Goal: Task Accomplishment & Management: Manage account settings

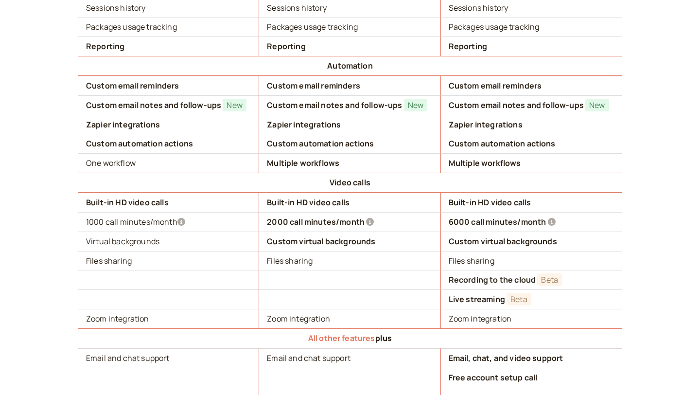
scroll to position [945, 0]
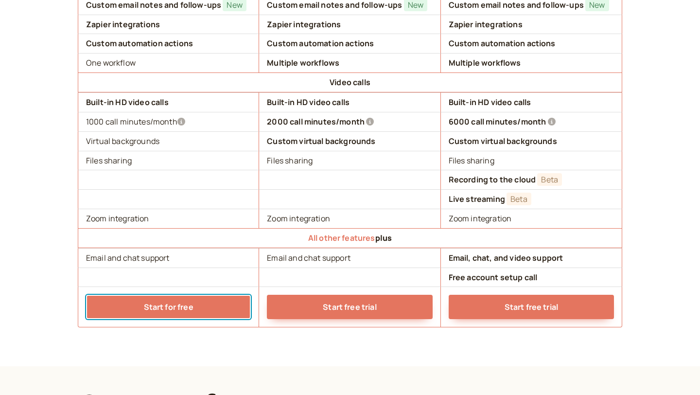
click at [136, 315] on link "Start for free" at bounding box center [168, 307] width 165 height 24
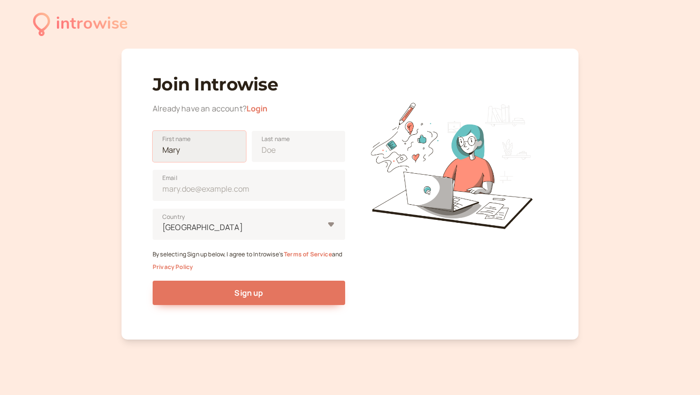
click at [179, 151] on input "First name" at bounding box center [199, 146] width 93 height 31
type input "Hannah"
click at [298, 140] on input "Last name" at bounding box center [298, 146] width 93 height 31
type input "Rogers"
click at [249, 166] on div "Email" at bounding box center [249, 181] width 193 height 39
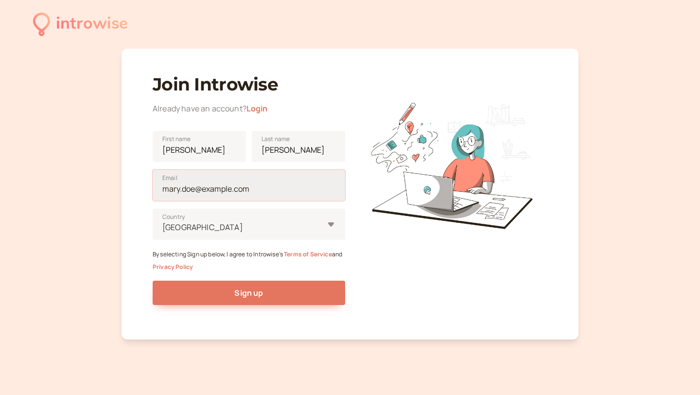
click at [232, 194] on input "Email" at bounding box center [249, 185] width 193 height 31
type input "mshannahtutoring@gmail.com"
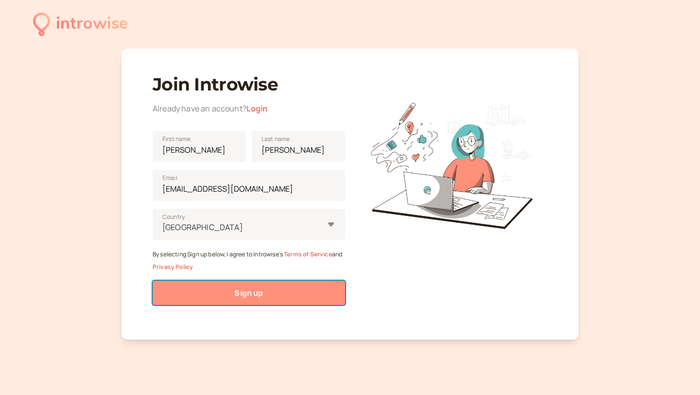
click at [244, 294] on span "Sign up" at bounding box center [248, 292] width 29 height 11
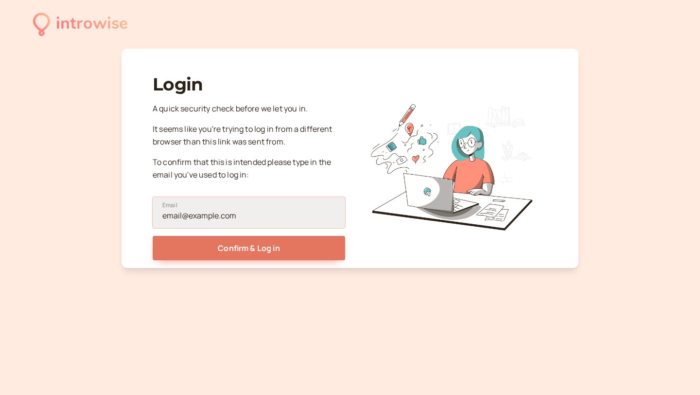
click at [255, 206] on input "Email" at bounding box center [249, 212] width 193 height 31
type input "mshannahtutoring@gmail.com"
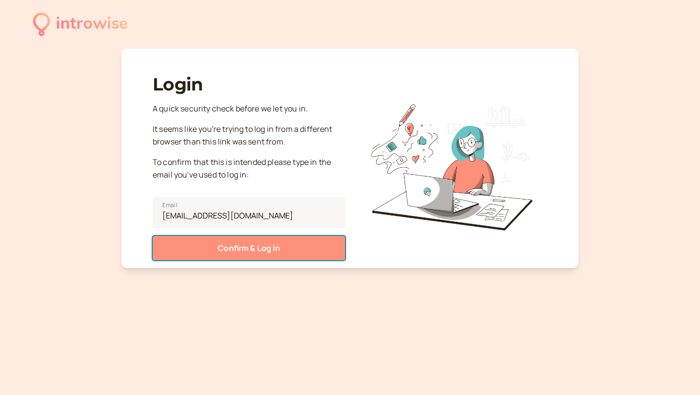
click at [262, 255] on button "Confirm & Log in" at bounding box center [249, 248] width 193 height 24
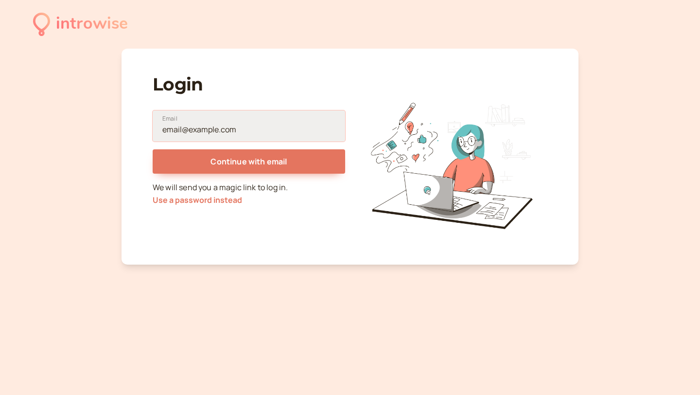
click at [271, 128] on input "Email" at bounding box center [249, 125] width 193 height 31
type input "[EMAIL_ADDRESS][DOMAIN_NAME]"
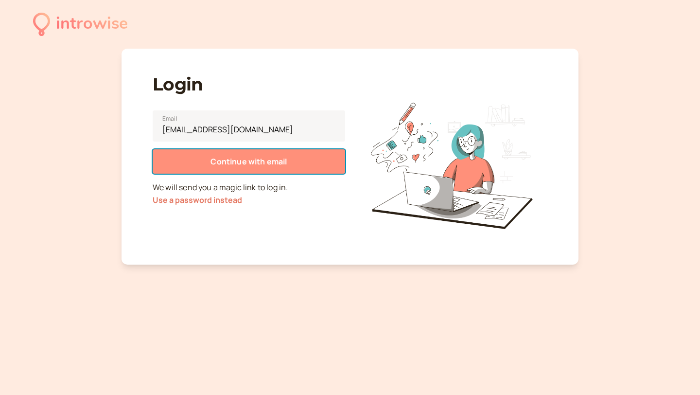
click at [263, 163] on span "Continue with email" at bounding box center [249, 161] width 76 height 11
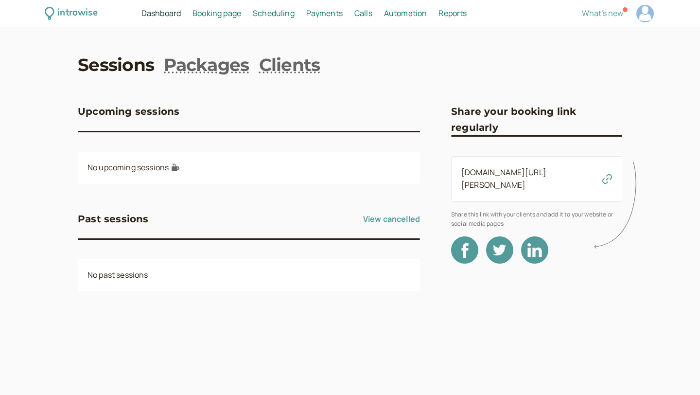
click at [216, 16] on span "Booking page" at bounding box center [217, 13] width 49 height 11
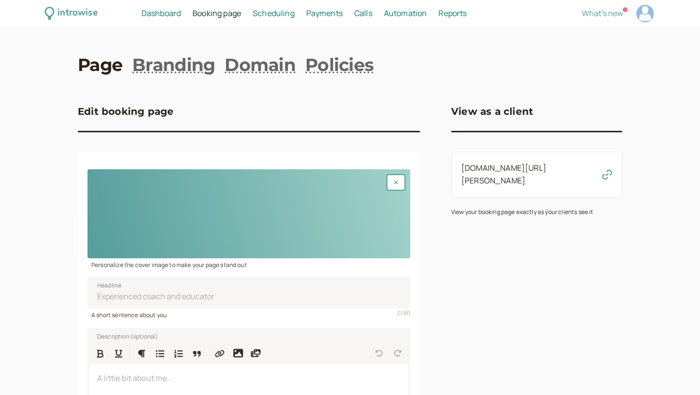
click at [445, 10] on span "Reports" at bounding box center [453, 13] width 28 height 11
select select "last30Days"
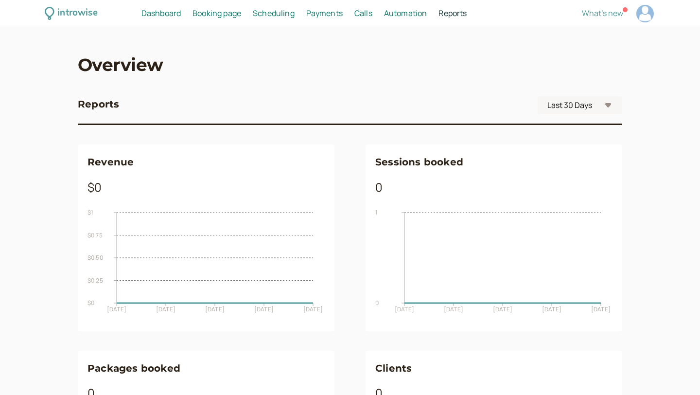
click at [403, 15] on span "Automation" at bounding box center [405, 13] width 43 height 11
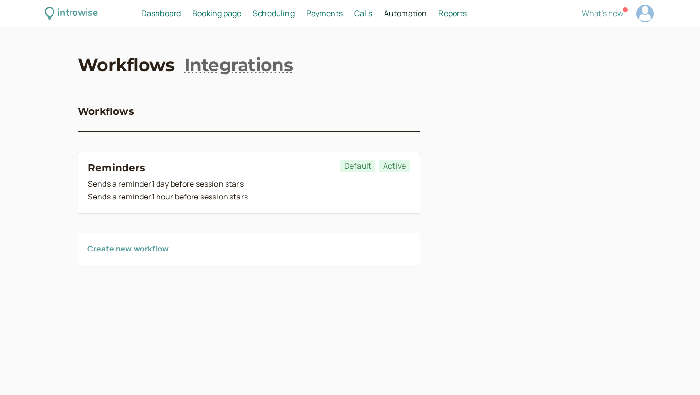
click at [440, 15] on span "Reports" at bounding box center [453, 13] width 28 height 11
select select "last30Days"
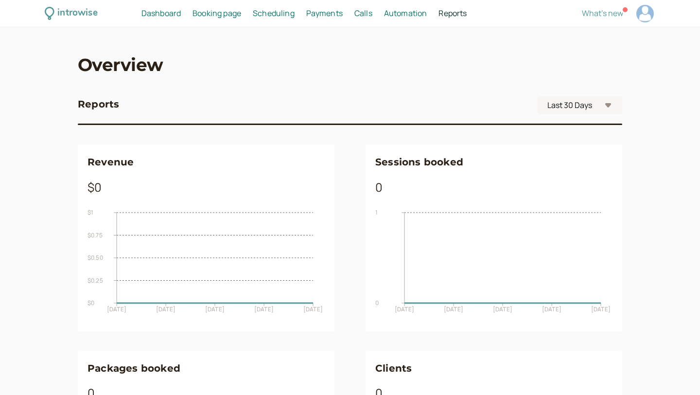
click at [349, 13] on nav "Dashboard Dashboard Booking page Booking Scheduling Scheduling Payments Payment…" at bounding box center [327, 13] width 390 height 13
click at [331, 10] on span "Payments" at bounding box center [324, 13] width 36 height 11
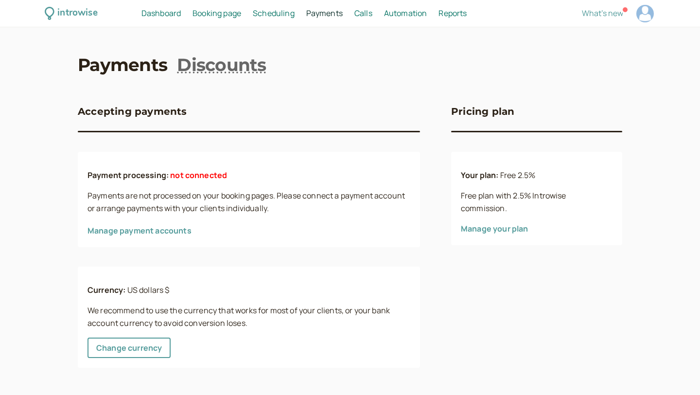
click at [283, 12] on span "Scheduling" at bounding box center [274, 13] width 42 height 11
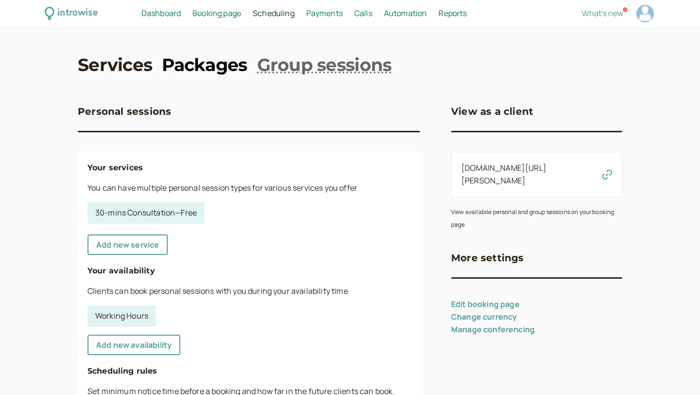
click at [203, 62] on link "Packages" at bounding box center [204, 65] width 85 height 24
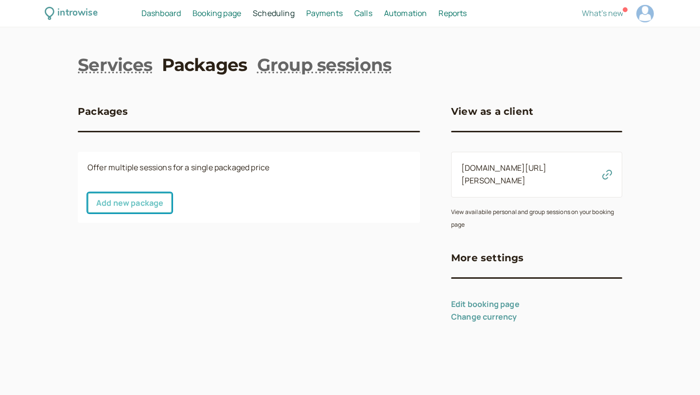
click at [165, 204] on link "Add new package" at bounding box center [130, 203] width 85 height 20
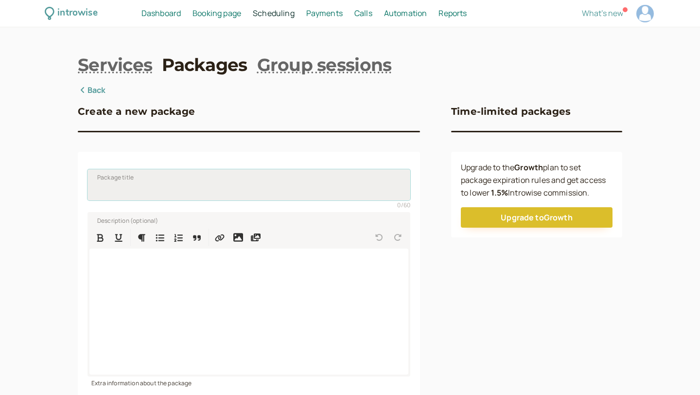
click at [140, 182] on input "Package title" at bounding box center [249, 184] width 323 height 31
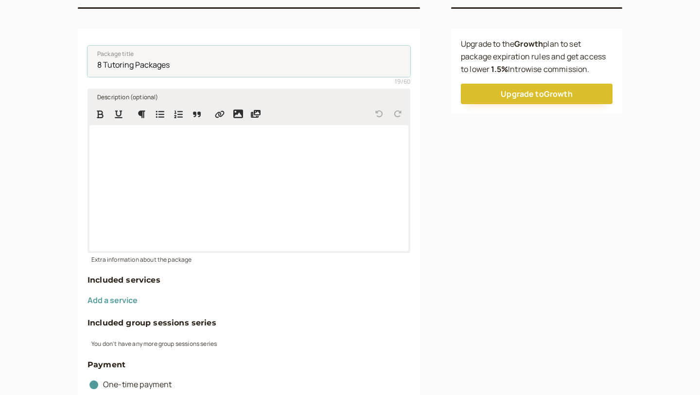
scroll to position [125, 0]
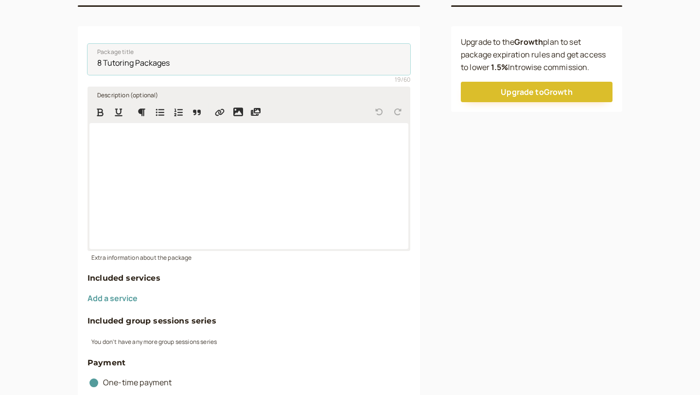
type input "8 Tutoring Packages"
click at [133, 158] on div at bounding box center [248, 186] width 319 height 126
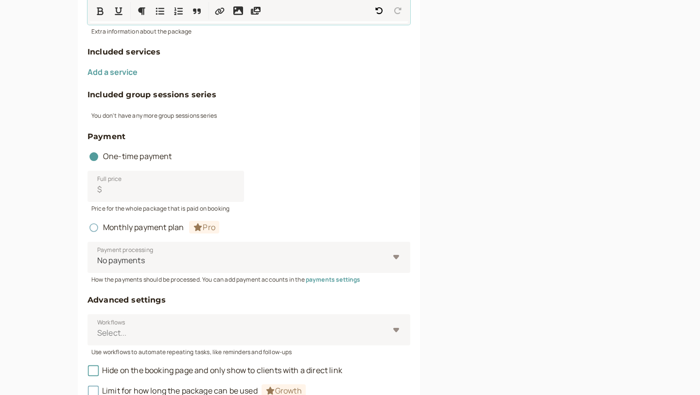
scroll to position [366, 0]
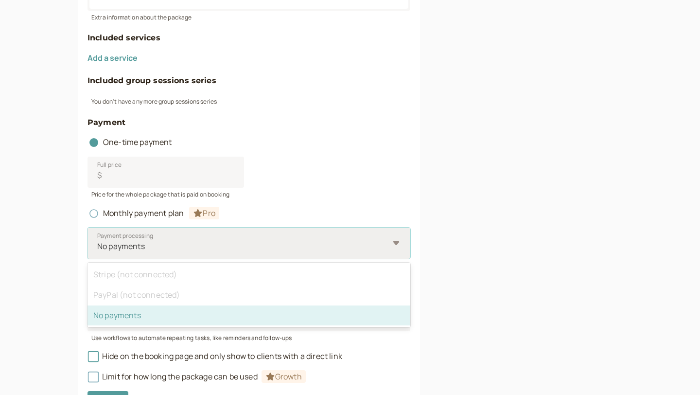
click at [297, 249] on div at bounding box center [242, 246] width 293 height 13
click at [98, 249] on input "Payment processing option No payments selected, 3 of 3. 3 results available. Us…" at bounding box center [96, 246] width 1 height 11
click at [297, 249] on div at bounding box center [242, 246] width 293 height 13
click at [98, 249] on input "Payment processing option No payments selected, 3 of 3. 3 results available. Us…" at bounding box center [96, 246] width 1 height 11
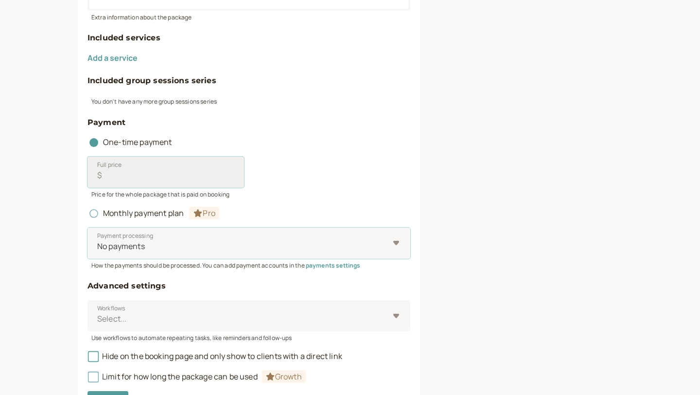
click at [133, 178] on input "Full price $" at bounding box center [166, 172] width 157 height 31
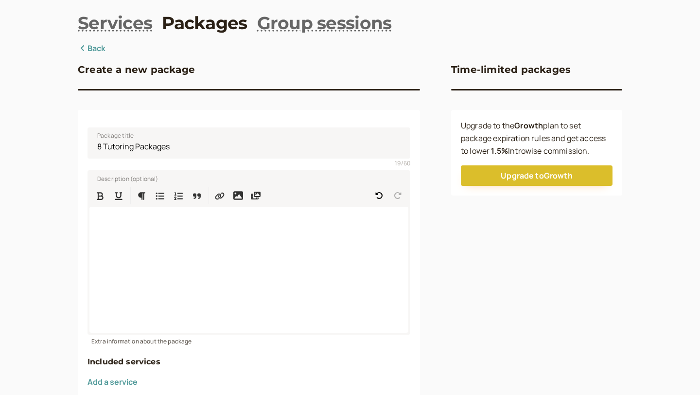
scroll to position [9, 0]
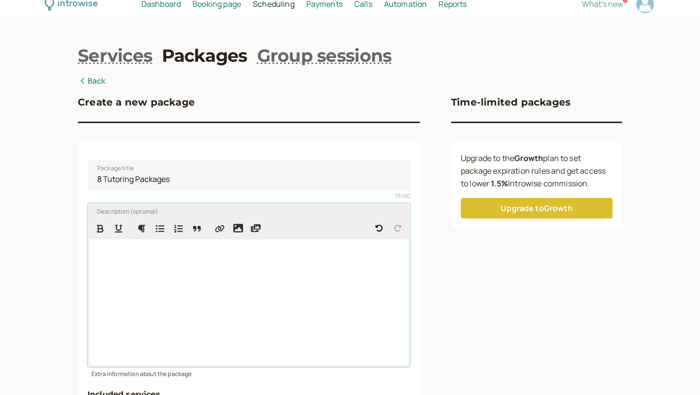
click at [154, 271] on div at bounding box center [248, 302] width 319 height 126
drag, startPoint x: 182, startPoint y: 180, endPoint x: 74, endPoint y: 182, distance: 108.5
type input "Starter Package: 4 Sessions"
click at [125, 277] on div at bounding box center [248, 302] width 319 height 126
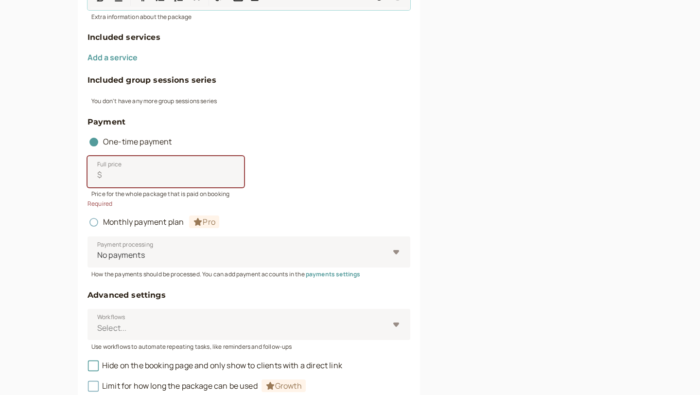
scroll to position [433, 0]
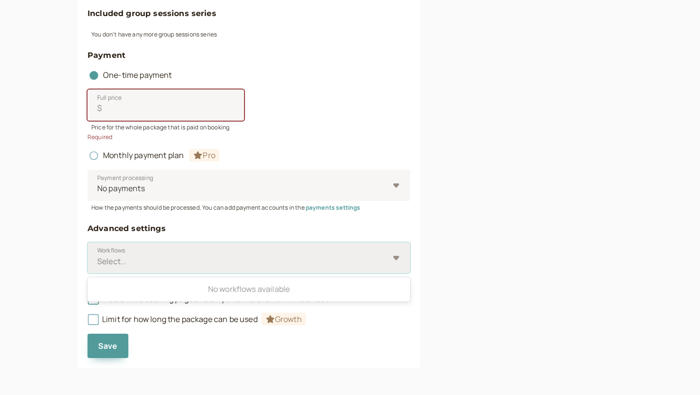
click at [148, 271] on div "Select..." at bounding box center [249, 257] width 323 height 31
click at [98, 267] on input "Workflows Use Up and Down to choose options, press Enter to select the currentl…" at bounding box center [96, 261] width 1 height 11
click at [148, 271] on div "Select..." at bounding box center [249, 257] width 323 height 31
click at [98, 267] on input "Workflows Use Up and Down to choose options, press Enter to select the currentl…" at bounding box center [96, 261] width 1 height 11
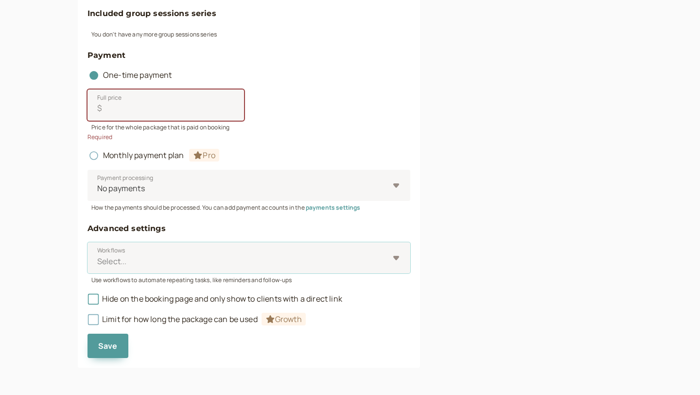
click at [118, 321] on span "Limit for how long the package can be used Growth" at bounding box center [197, 319] width 218 height 11
click at [96, 322] on icon at bounding box center [93, 319] width 7 height 7
click at [90, 314] on span "Limit for how long the package can be used Growth" at bounding box center [197, 319] width 218 height 11
click at [94, 320] on icon at bounding box center [93, 319] width 11 height 11
click at [93, 297] on icon at bounding box center [93, 299] width 7 height 7
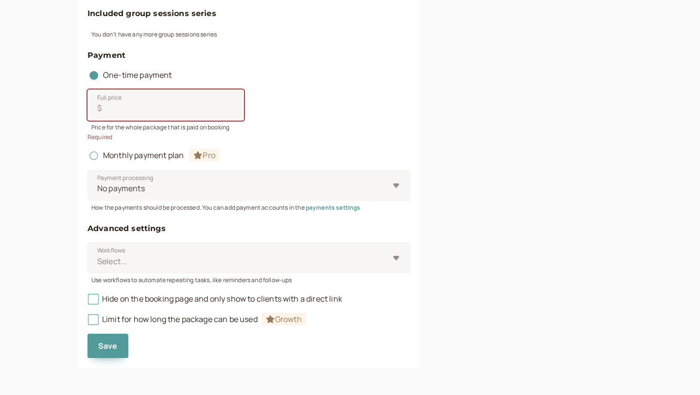
click at [88, 302] on input "Hide on the booking page and only show to clients with a direct link" at bounding box center [88, 302] width 0 height 0
click at [133, 252] on div "Select..." at bounding box center [243, 261] width 293 height 18
click at [98, 256] on input "Workflows Select..." at bounding box center [96, 261] width 1 height 11
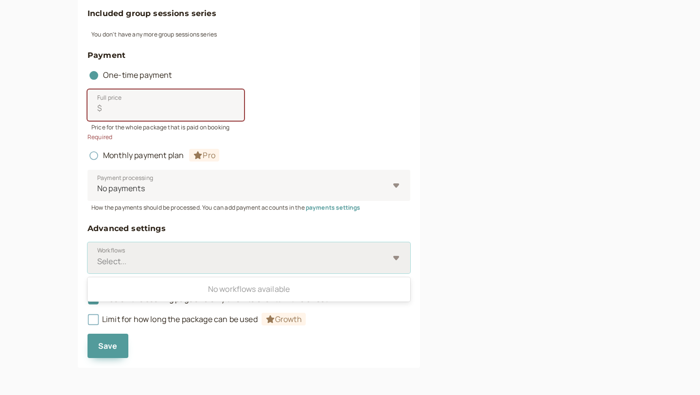
click at [133, 252] on div "Select..." at bounding box center [243, 261] width 293 height 18
click at [98, 256] on input "Workflows Use Up and Down to choose options, press Enter to select the currentl…" at bounding box center [96, 261] width 1 height 11
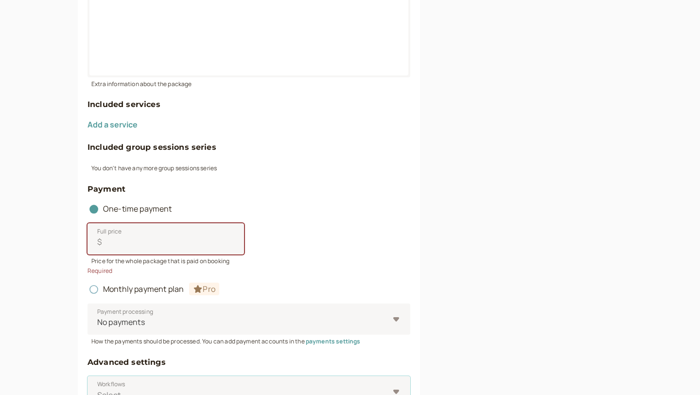
scroll to position [262, 0]
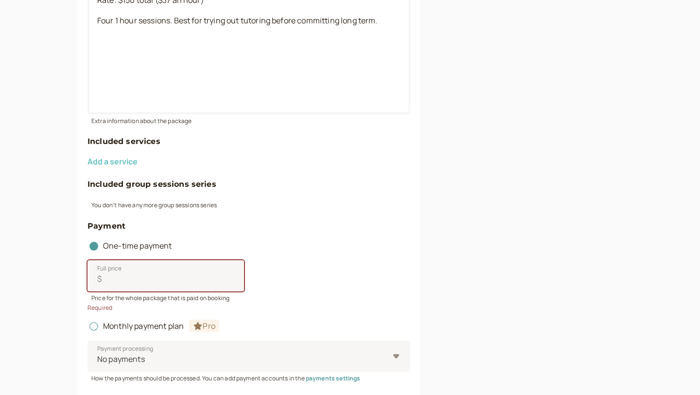
click at [111, 166] on button "Add a service" at bounding box center [113, 161] width 50 height 9
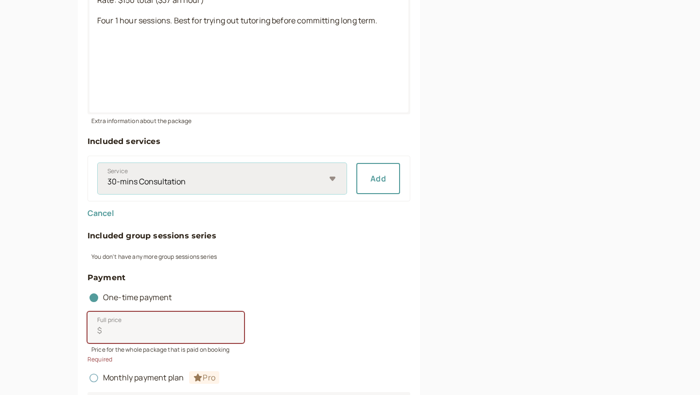
click at [186, 187] on select "30-mins Consultation" at bounding box center [222, 178] width 249 height 31
click at [100, 217] on button "Cancel" at bounding box center [101, 213] width 26 height 9
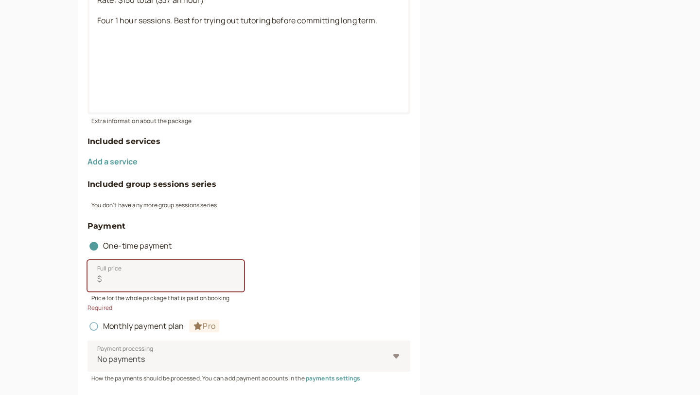
click at [131, 196] on div "You don't have any more group sessions series" at bounding box center [249, 200] width 323 height 19
click at [136, 275] on input "Full price $" at bounding box center [166, 275] width 157 height 31
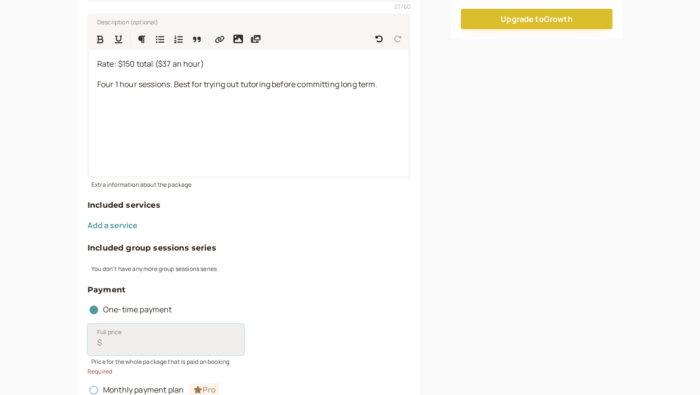
scroll to position [198, 0]
type input "150"
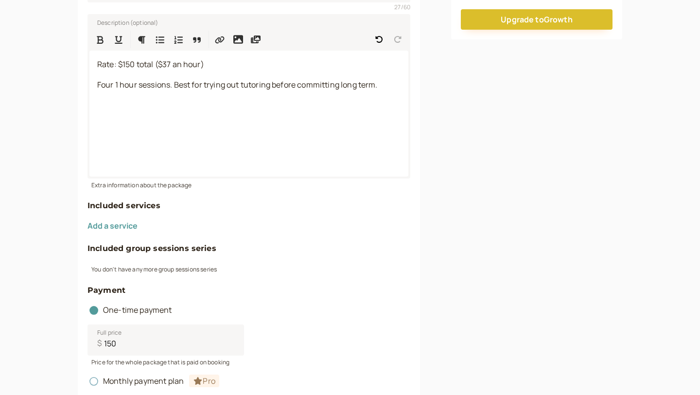
click at [251, 259] on div "You don't have any more group sessions series" at bounding box center [249, 264] width 323 height 19
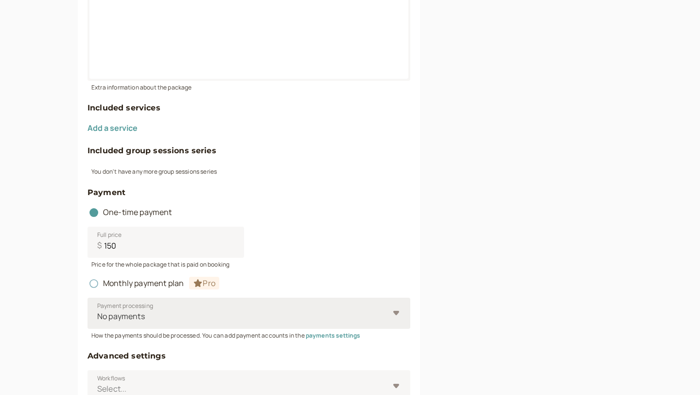
click at [238, 311] on div at bounding box center [242, 316] width 293 height 13
click at [98, 311] on input "Payment processing No payments" at bounding box center [96, 316] width 1 height 11
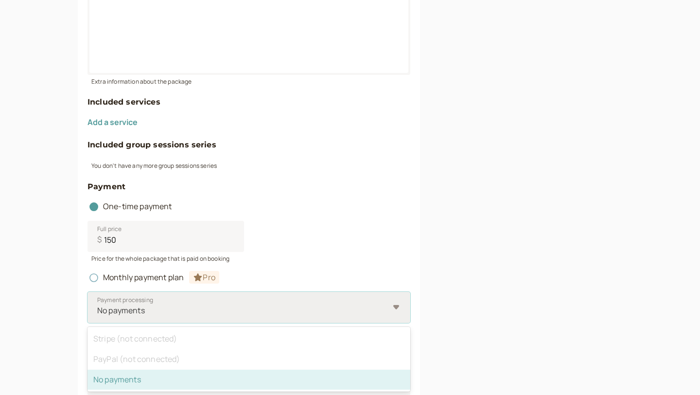
scroll to position [302, 0]
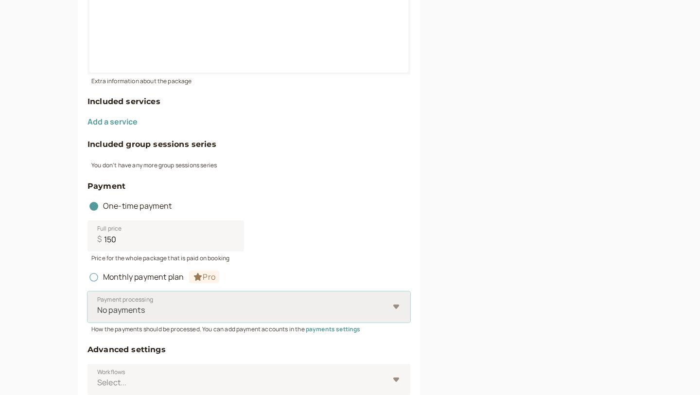
click at [238, 311] on div at bounding box center [242, 309] width 293 height 13
click at [98, 311] on input "Payment processing Select is focused ,type to refine list, press Down to open t…" at bounding box center [96, 309] width 1 height 11
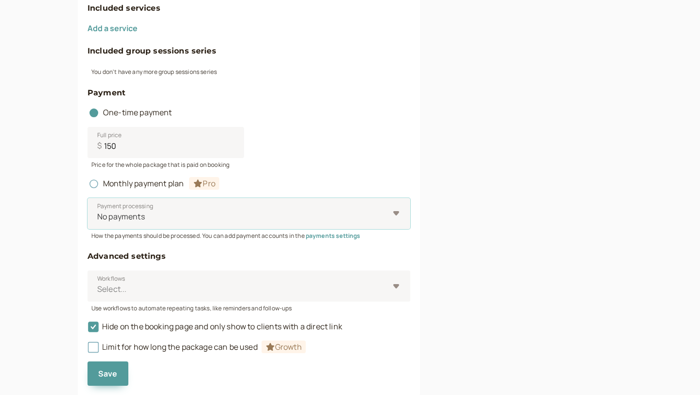
scroll to position [397, 0]
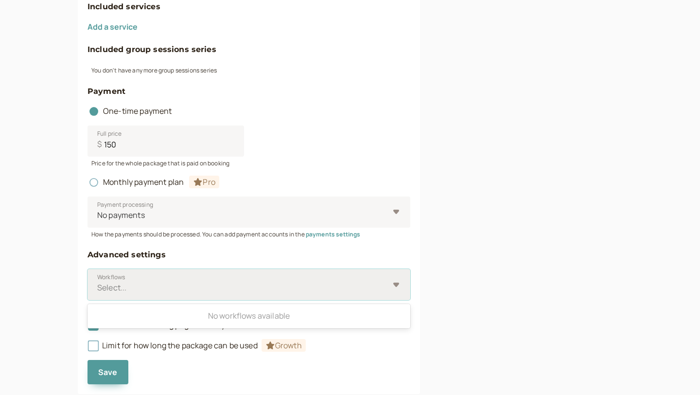
click at [274, 285] on div at bounding box center [242, 287] width 293 height 13
click at [98, 285] on input "Workflows Use Up and Down to choose options, press Enter to select the currentl…" at bounding box center [96, 287] width 1 height 11
click at [116, 363] on button "Save" at bounding box center [108, 372] width 41 height 24
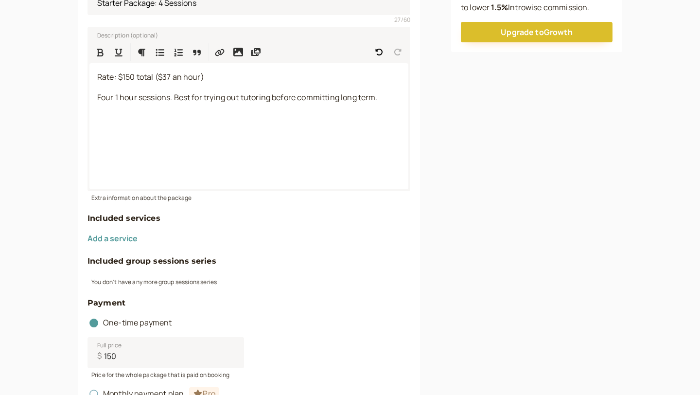
scroll to position [186, 0]
click at [128, 240] on button "Add a service" at bounding box center [113, 237] width 50 height 9
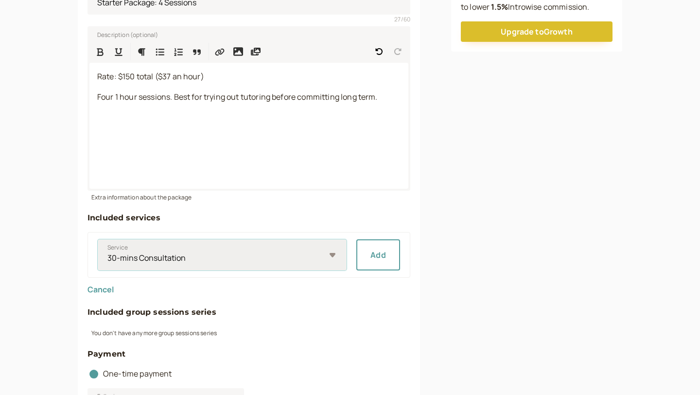
click at [339, 252] on select "30-mins Consultation" at bounding box center [222, 254] width 249 height 31
click at [98, 239] on select "30-mins Consultation" at bounding box center [222, 254] width 249 height 31
click at [333, 210] on form "Package title Starter Package: 4 Sessions 27 / 60 Description (optional) Rate: …" at bounding box center [249, 320] width 323 height 688
click at [110, 284] on div "Cancel" at bounding box center [249, 290] width 323 height 13
click at [104, 289] on button "Cancel" at bounding box center [101, 289] width 26 height 9
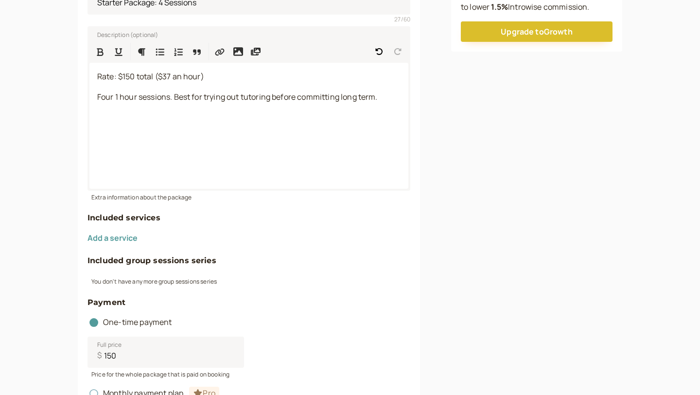
scroll to position [441, 0]
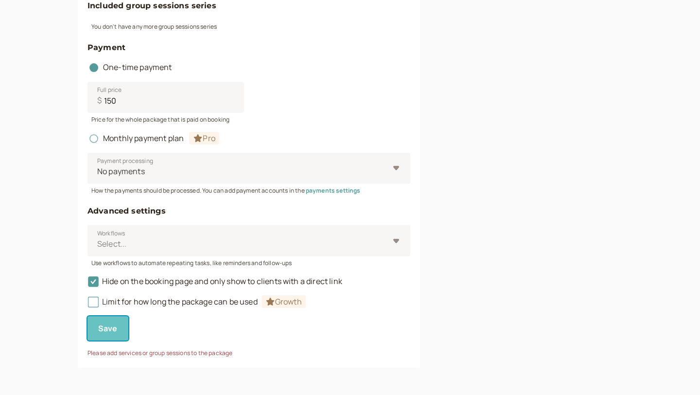
click at [124, 322] on button "Save" at bounding box center [108, 328] width 41 height 24
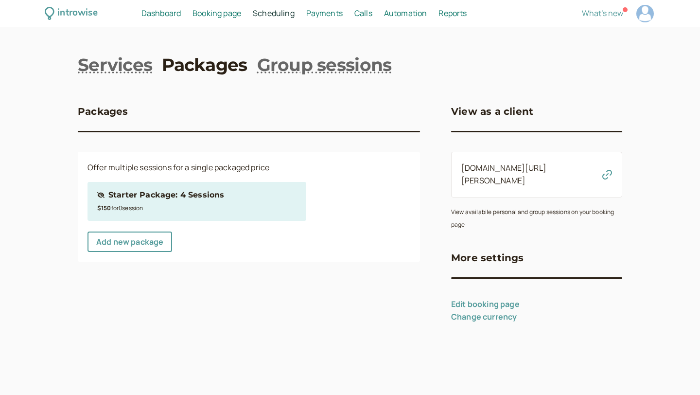
click at [230, 69] on link "Packages" at bounding box center [204, 65] width 85 height 24
click at [302, 196] on div "Hidden package Starter Package: 4 Sessions $150 for 0 session" at bounding box center [197, 201] width 219 height 39
click at [479, 115] on h3 "View as a client" at bounding box center [492, 112] width 82 height 16
click at [509, 111] on h3 "View as a client" at bounding box center [492, 112] width 82 height 16
click at [232, 21] on div "introwise Dashboard Dashboard Booking page Booking Scheduling Scheduling Paymen…" at bounding box center [350, 13] width 700 height 27
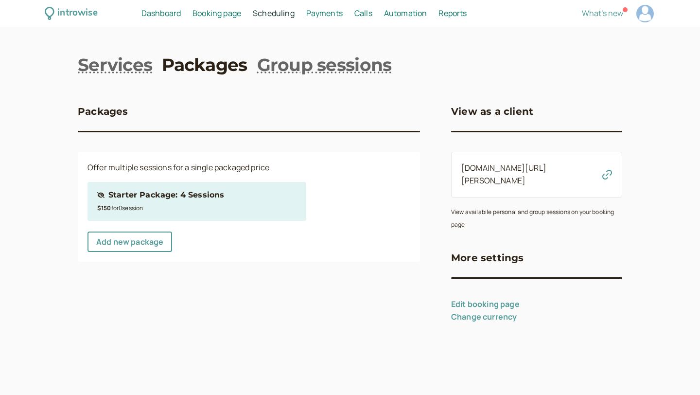
click at [226, 14] on span "Booking page" at bounding box center [217, 13] width 49 height 11
